Goal: Task Accomplishment & Management: Manage account settings

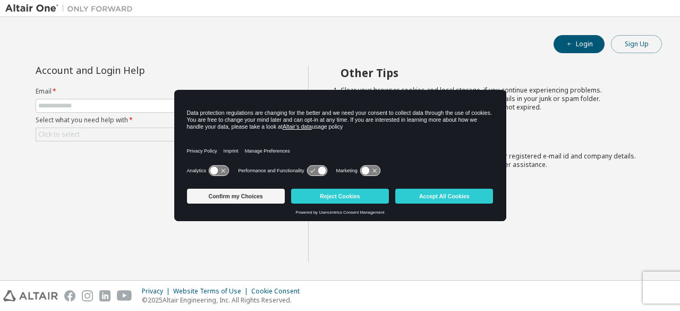
click at [625, 47] on button "Sign Up" at bounding box center [636, 44] width 51 height 18
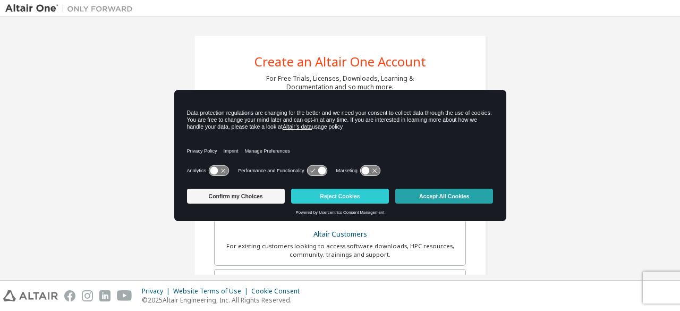
click at [433, 199] on button "Accept All Cookies" at bounding box center [444, 196] width 98 height 15
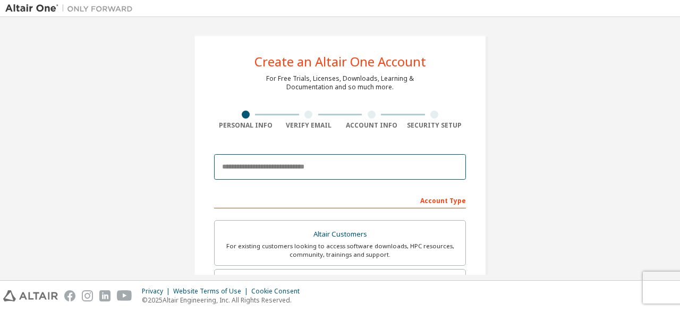
click at [249, 174] on input "email" at bounding box center [340, 166] width 252 height 25
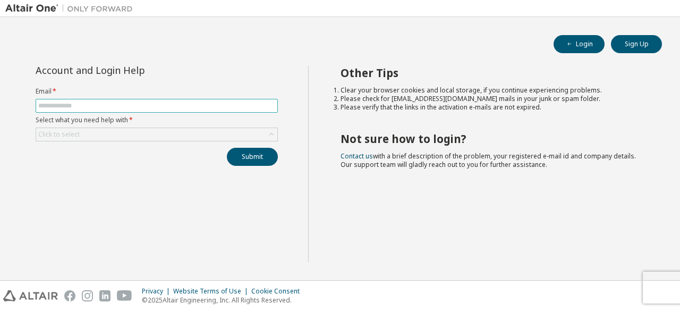
click at [71, 106] on input "text" at bounding box center [156, 105] width 237 height 8
type input "**********"
click at [177, 139] on div "Click to select" at bounding box center [156, 134] width 241 height 13
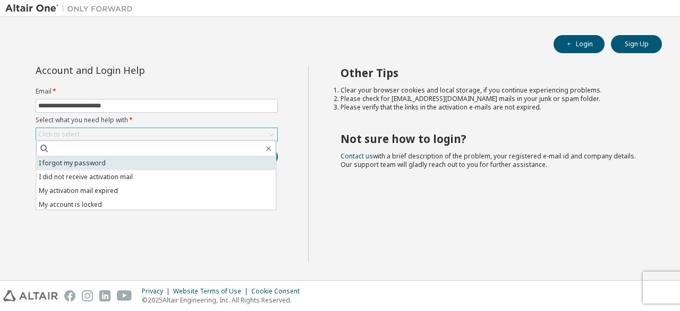
click at [156, 165] on li "I forgot my password" at bounding box center [156, 163] width 240 height 14
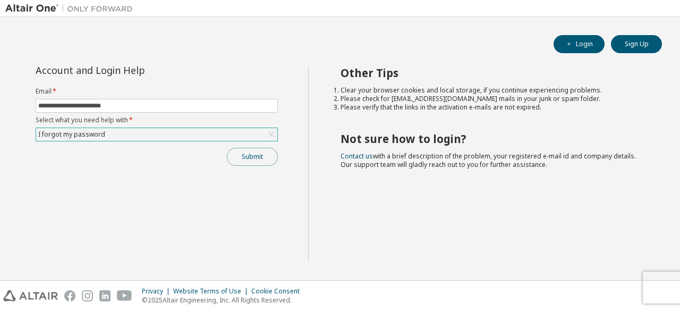
click at [261, 161] on button "Submit" at bounding box center [252, 157] width 51 height 18
click at [231, 149] on button "Submit" at bounding box center [252, 157] width 51 height 18
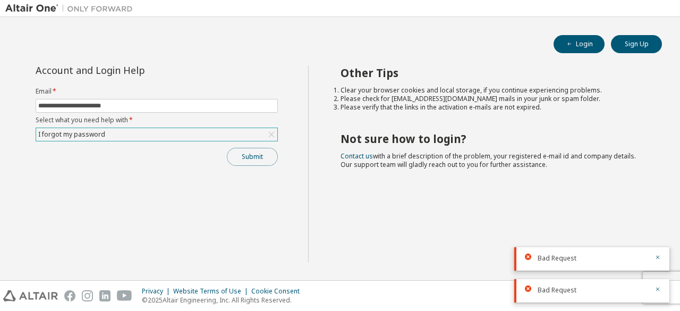
click at [258, 148] on button "Submit" at bounding box center [252, 157] width 51 height 18
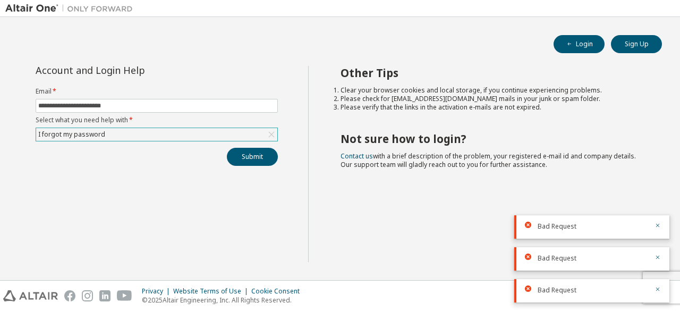
click at [166, 132] on div "I forgot my password" at bounding box center [156, 134] width 241 height 13
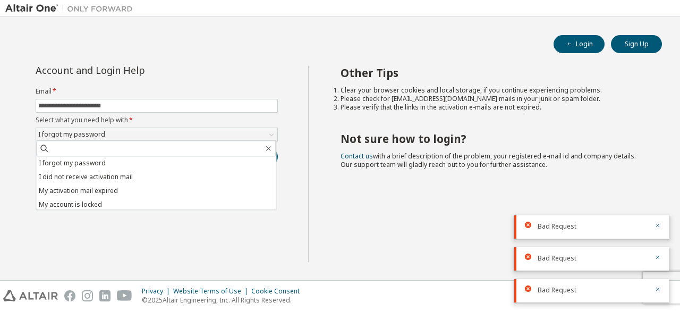
click at [152, 237] on div "**********" at bounding box center [156, 164] width 303 height 196
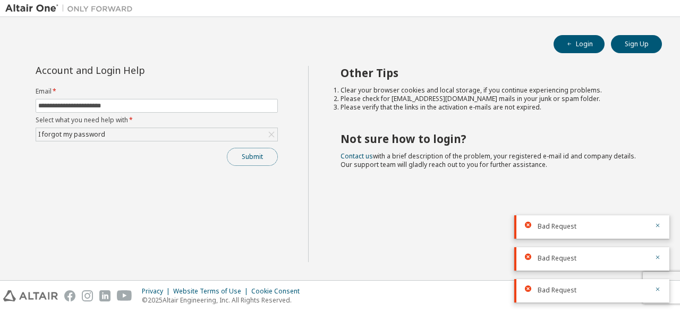
click at [245, 150] on button "Submit" at bounding box center [252, 157] width 51 height 18
